Goal: Find specific page/section: Find specific page/section

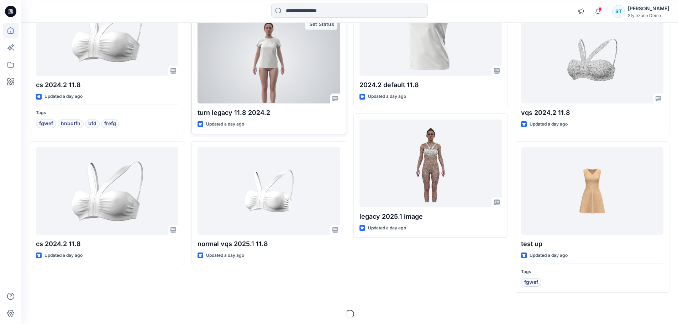
scroll to position [252, 0]
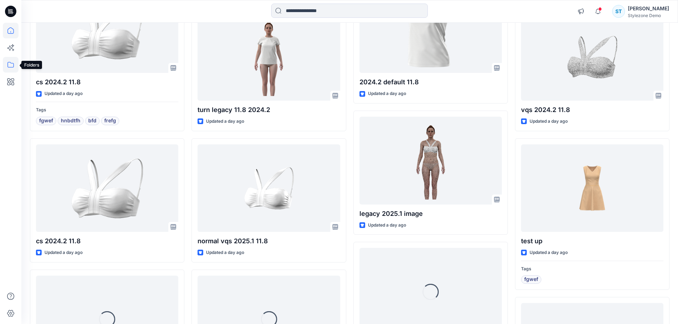
click at [9, 64] on icon at bounding box center [11, 65] width 16 height 16
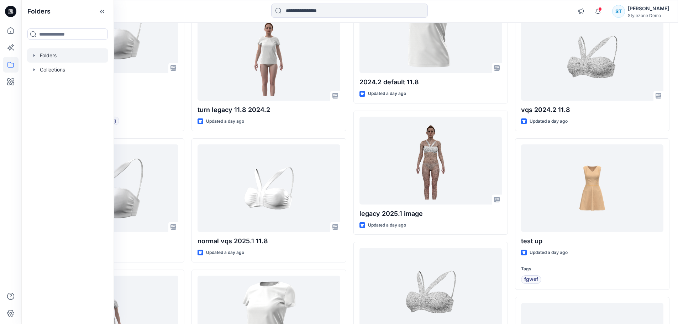
click at [35, 54] on icon "button" at bounding box center [34, 56] width 6 height 6
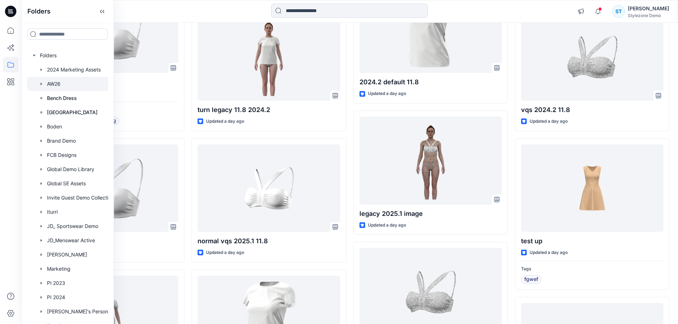
click at [45, 83] on div at bounding box center [77, 84] width 100 height 14
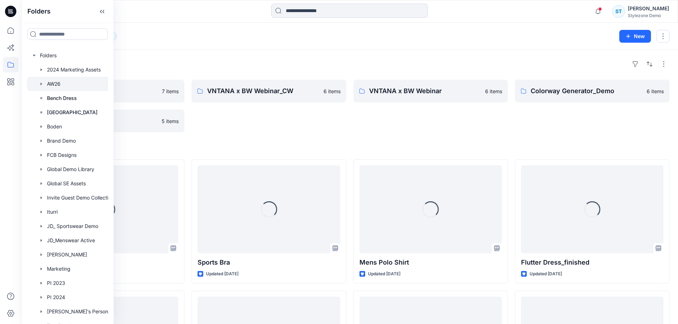
click at [237, 52] on div "Folders CW Demo 7 items Fabrics 5 items VNTANA x BW Webinar_CW 6 items VNTANA x…" at bounding box center [349, 329] width 657 height 558
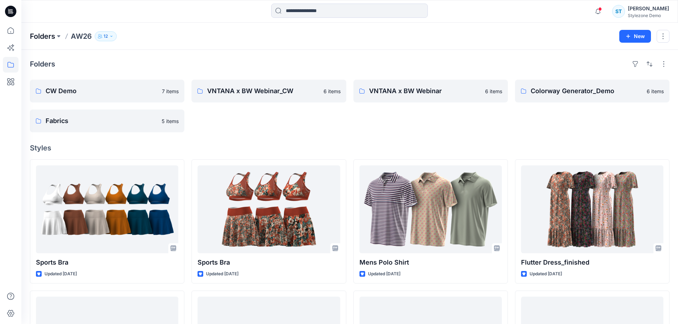
click at [55, 39] on p "Folders" at bounding box center [42, 36] width 25 height 10
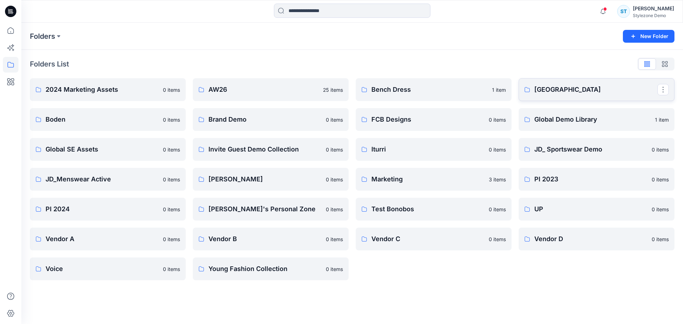
click at [544, 93] on p "[GEOGRAPHIC_DATA]" at bounding box center [595, 90] width 123 height 10
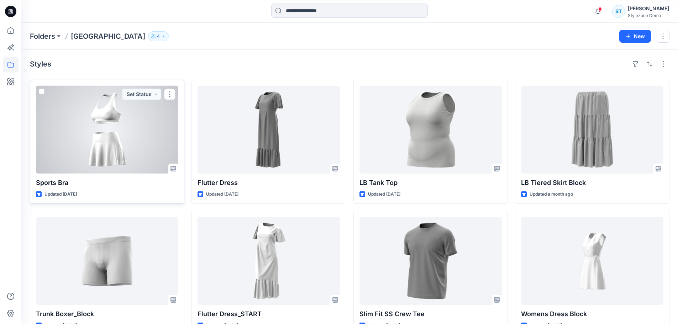
click at [44, 91] on div at bounding box center [107, 130] width 142 height 88
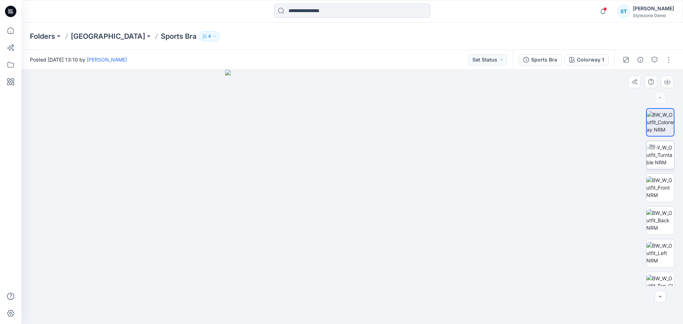
click at [661, 157] on img at bounding box center [661, 155] width 28 height 22
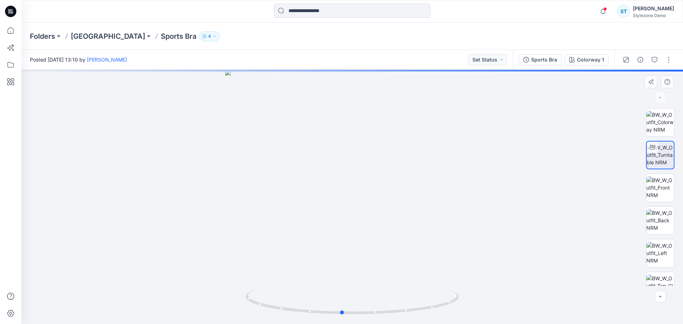
drag, startPoint x: 415, startPoint y: 202, endPoint x: 407, endPoint y: 209, distance: 10.6
click at [407, 209] on div at bounding box center [352, 197] width 662 height 254
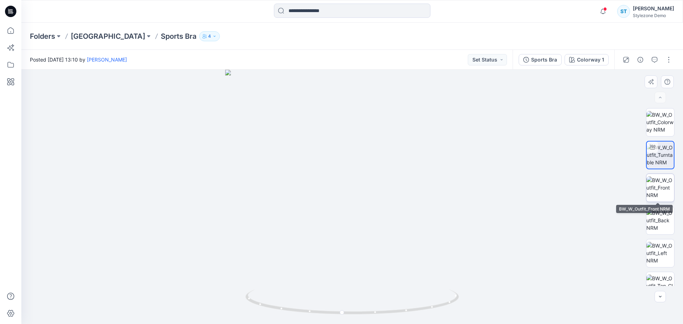
click at [657, 186] on img at bounding box center [661, 187] width 28 height 22
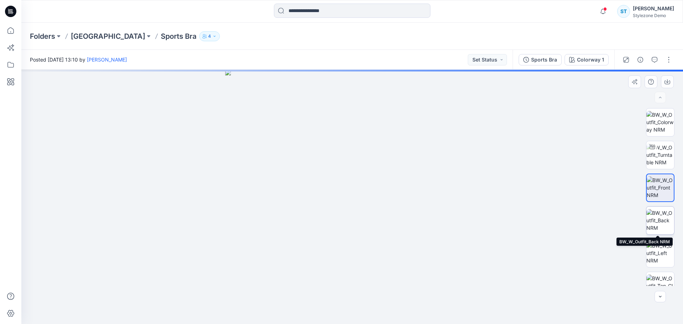
click at [657, 222] on img at bounding box center [661, 220] width 28 height 22
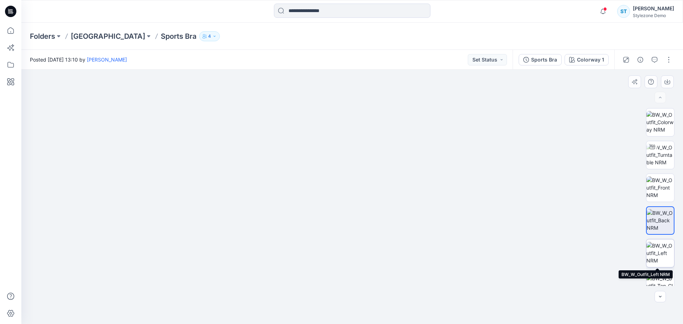
click at [656, 242] on img at bounding box center [661, 253] width 28 height 22
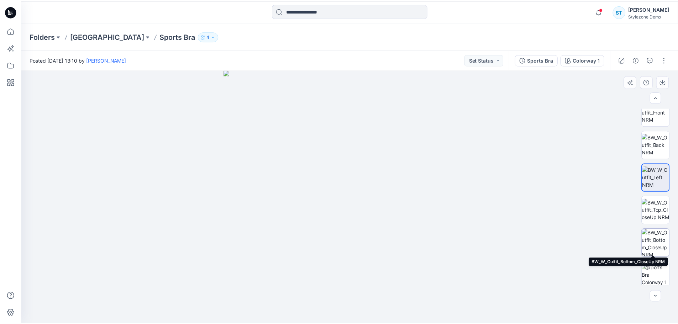
scroll to position [80, 0]
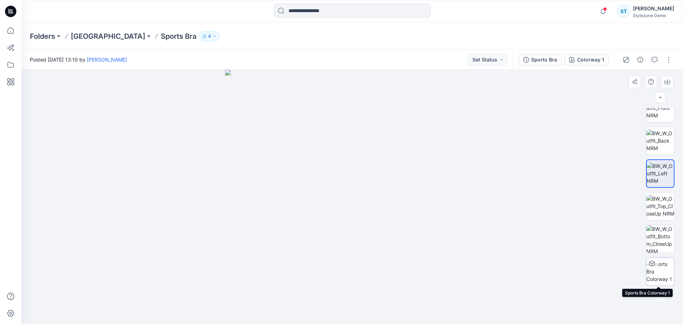
click at [660, 267] on img at bounding box center [661, 271] width 28 height 22
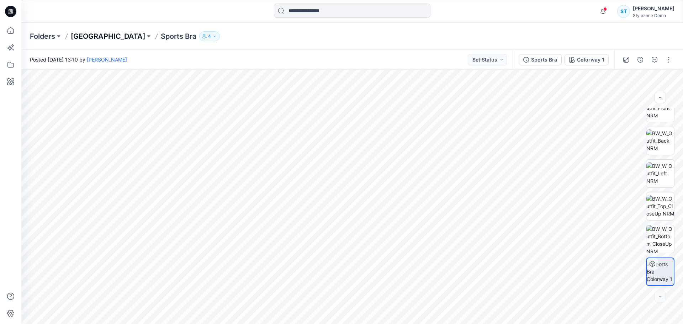
click at [106, 37] on p "[GEOGRAPHIC_DATA]" at bounding box center [108, 36] width 74 height 10
